Goal: Find specific page/section

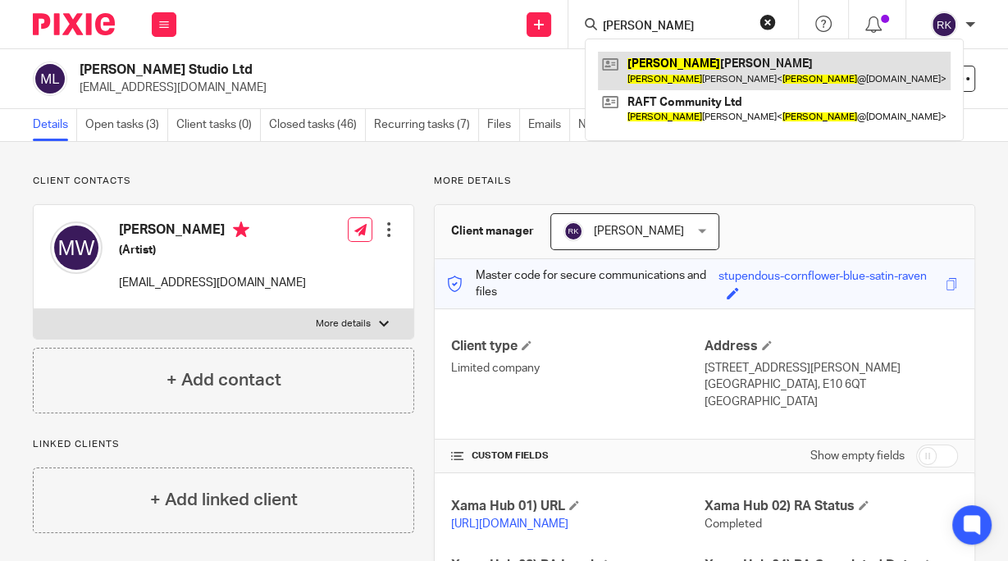
type input "Sam"
click at [638, 71] on link at bounding box center [774, 71] width 353 height 38
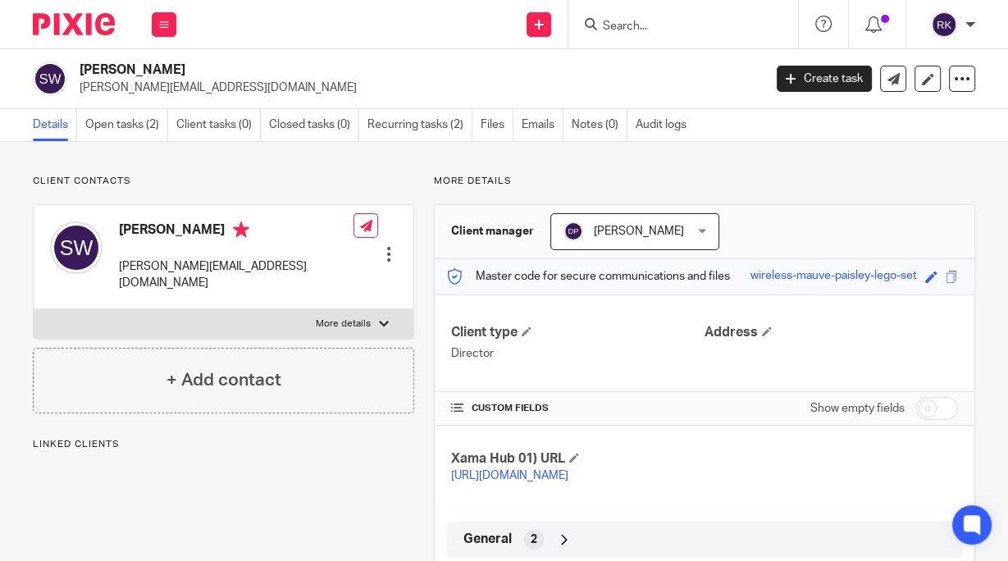
scroll to position [154, 0]
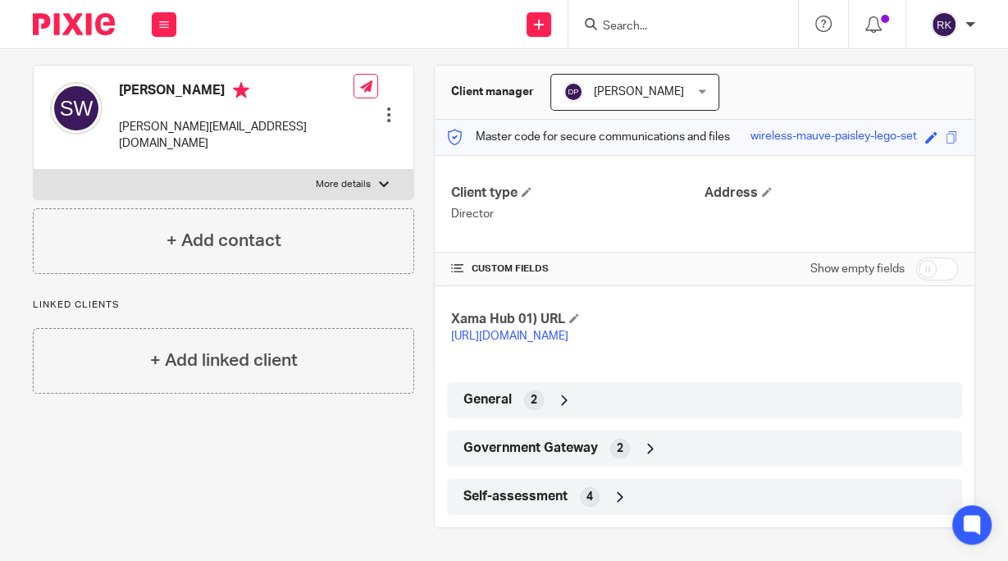
click at [589, 489] on div "4" at bounding box center [590, 497] width 20 height 20
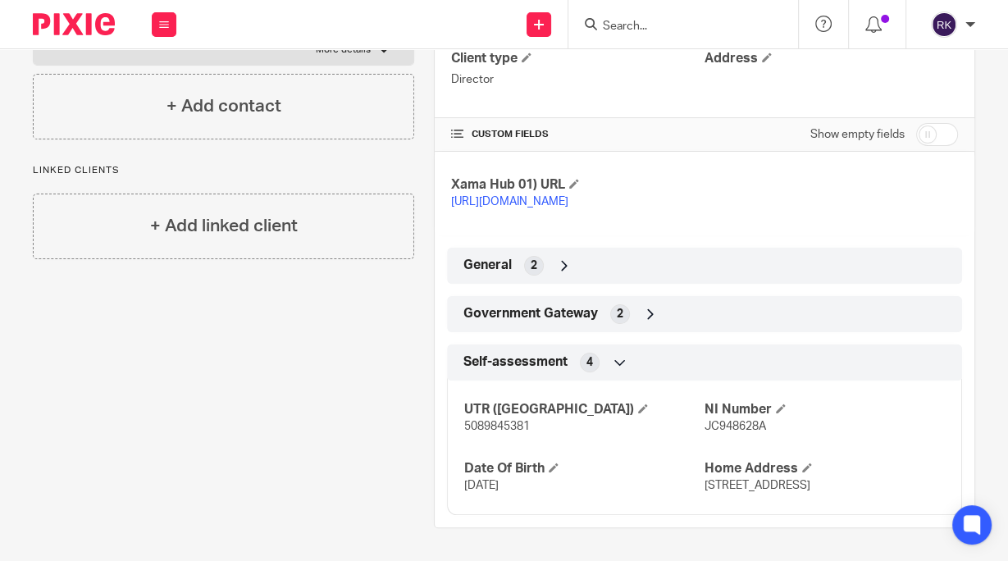
scroll to position [306, 0]
drag, startPoint x: 691, startPoint y: 471, endPoint x: 864, endPoint y: 495, distance: 173.9
click at [864, 495] on div "UTR (SA) 5089845381 NI Number JC948628A Date Of Birth 14 Aug 1975 Home Address …" at bounding box center [704, 442] width 515 height 148
click at [863, 488] on p "Brewery Cottage, Fontmell Magna Shaftesbury, Dorset, SP7 0PA" at bounding box center [825, 485] width 240 height 16
drag, startPoint x: 858, startPoint y: 486, endPoint x: 699, endPoint y: 474, distance: 159.5
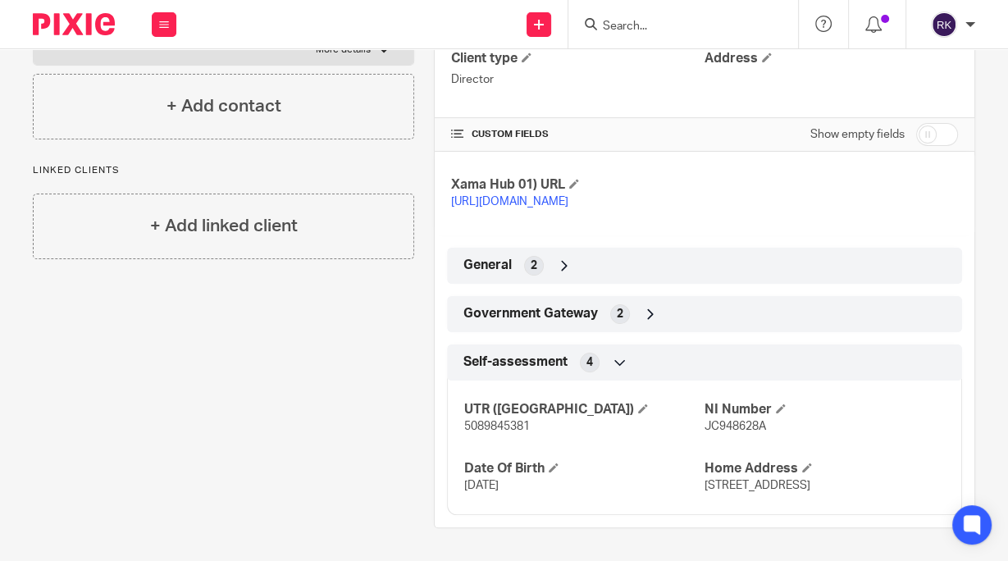
click at [705, 477] on p "Brewery Cottage, Fontmell Magna Shaftesbury, Dorset, SP7 0PA" at bounding box center [825, 485] width 240 height 16
copy span "Brewery Cottage, Fontmell Magna Shaftesbury, Dorset, SP7 0PA"
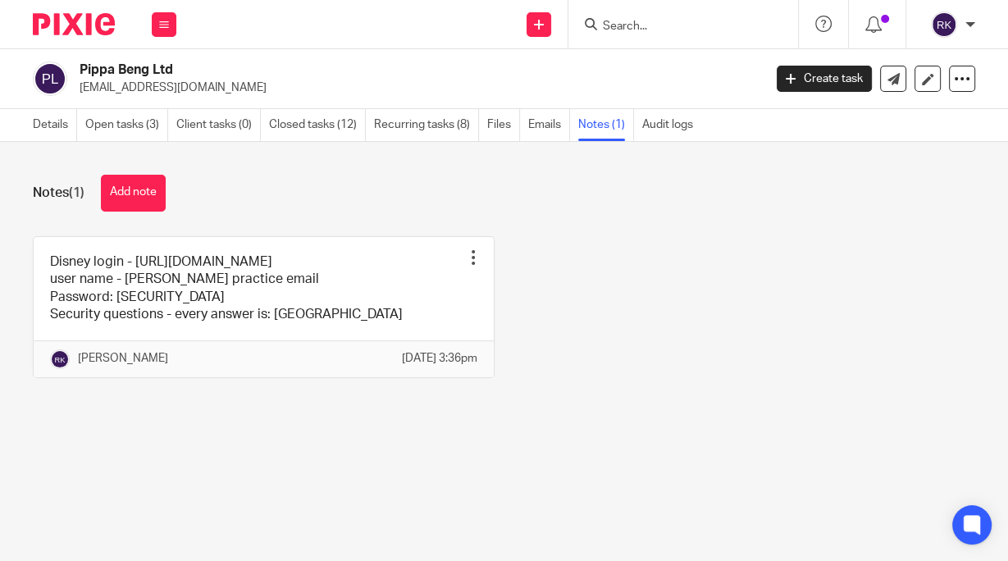
click at [642, 24] on input "Search" at bounding box center [675, 27] width 148 height 15
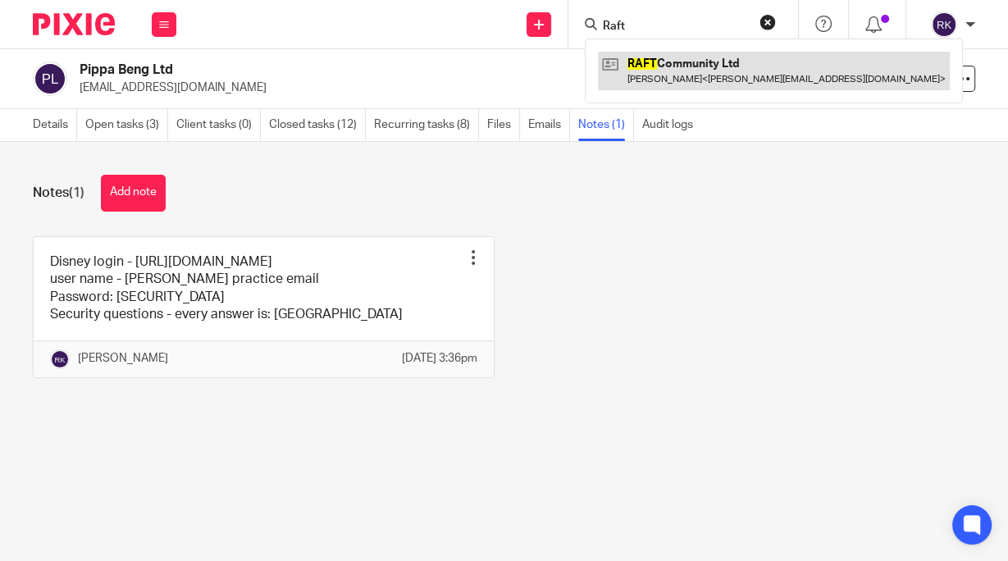
type input "Raft"
click at [662, 84] on link at bounding box center [774, 71] width 352 height 38
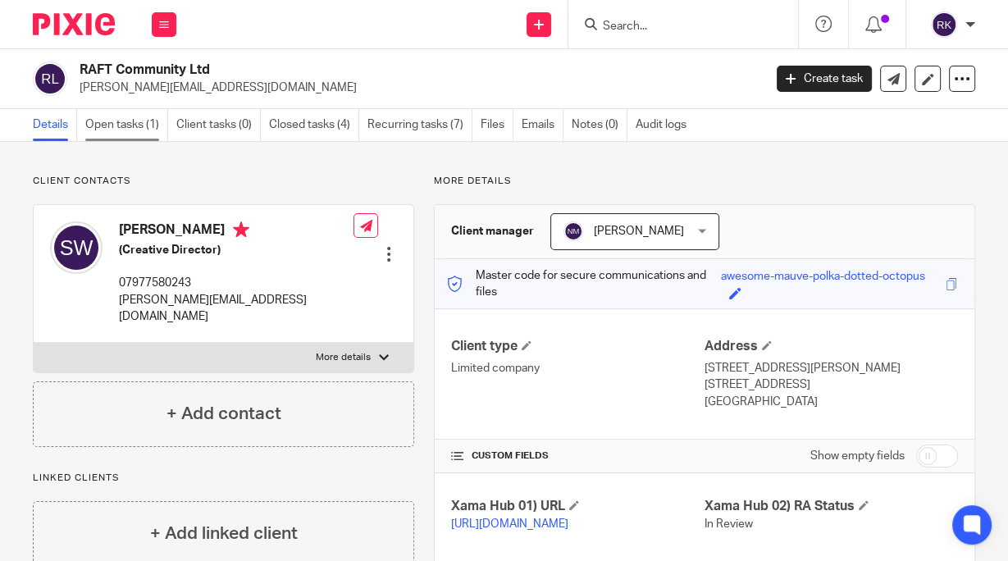
click at [115, 125] on link "Open tasks (1)" at bounding box center [126, 125] width 83 height 32
